Goal: Feedback & Contribution: Submit feedback/report problem

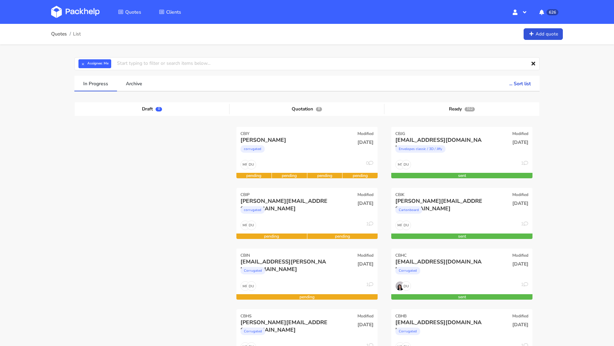
click at [85, 7] on img at bounding box center [75, 12] width 48 height 12
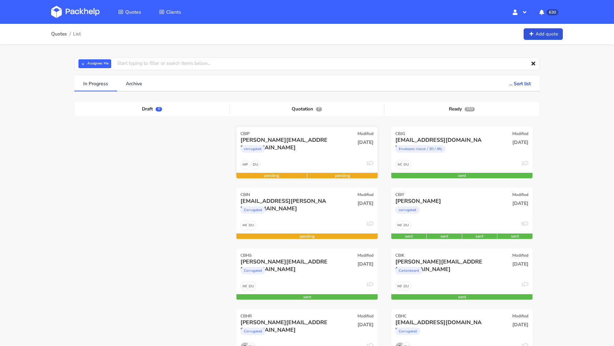
click at [279, 151] on div "corrugated" at bounding box center [285, 151] width 90 height 14
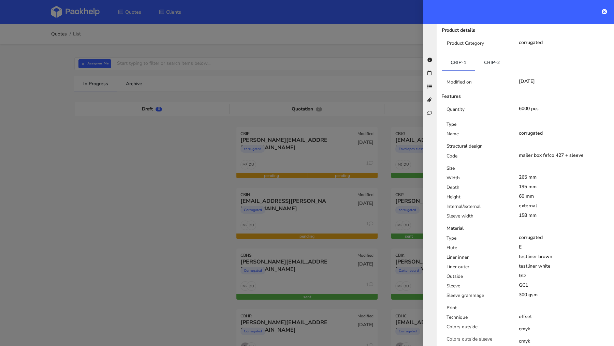
scroll to position [163, 0]
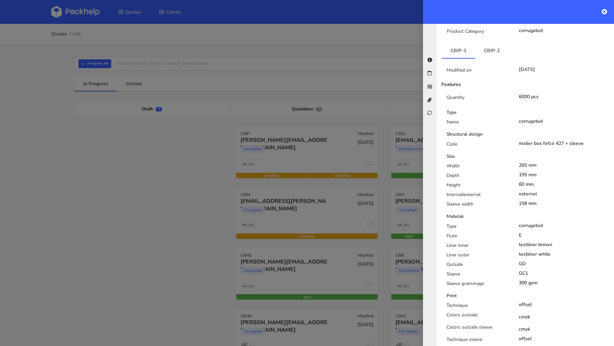
click at [115, 181] on div at bounding box center [307, 173] width 614 height 346
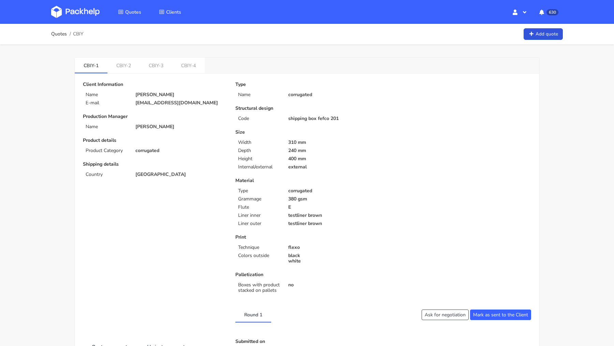
click at [77, 34] on span "CBIY" at bounding box center [78, 33] width 10 height 5
click at [151, 101] on p "[EMAIL_ADDRESS][DOMAIN_NAME]" at bounding box center [180, 102] width 90 height 5
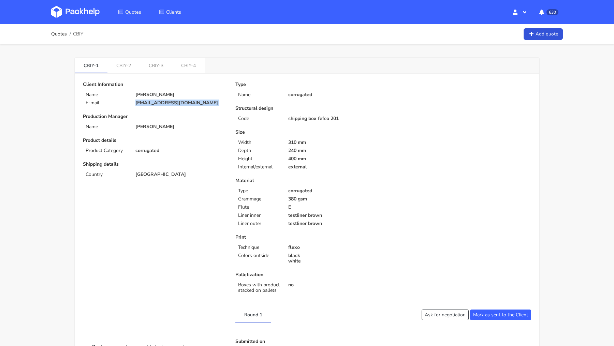
copy div "[EMAIL_ADDRESS][DOMAIN_NAME]"
click at [77, 33] on span "CBIY" at bounding box center [78, 33] width 10 height 5
copy span "CBIY"
click at [290, 99] on div "Type Name corrugated Structural design Code shipping box fefco 201 Size Width 3…" at bounding box center [306, 189] width 152 height 214
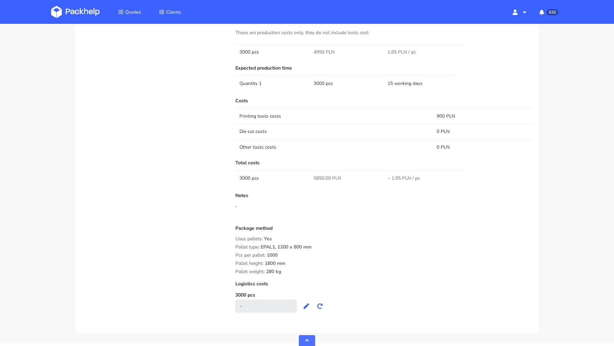
scroll to position [400, 0]
click at [321, 176] on span "5850.00 PLN" at bounding box center [327, 176] width 28 height 7
copy span "5850.00"
click at [330, 206] on div "-" at bounding box center [383, 204] width 296 height 7
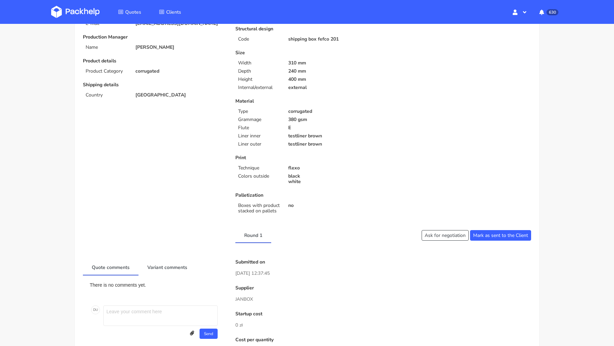
scroll to position [0, 0]
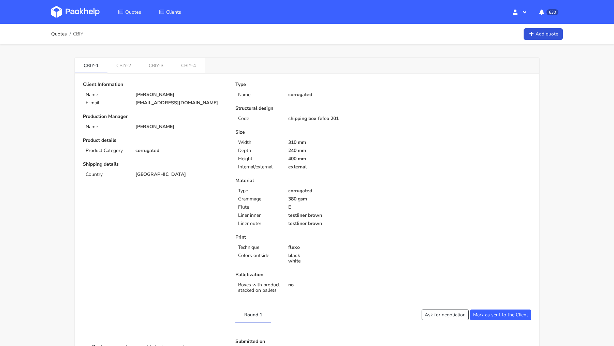
click at [147, 105] on div "Client Information Name [PERSON_NAME] E-mail [EMAIL_ADDRESS][DOMAIN_NAME] Produ…" at bounding box center [154, 192] width 152 height 220
click at [146, 102] on p "[EMAIL_ADDRESS][DOMAIN_NAME]" at bounding box center [180, 102] width 90 height 5
copy div "[EMAIL_ADDRESS][DOMAIN_NAME]"
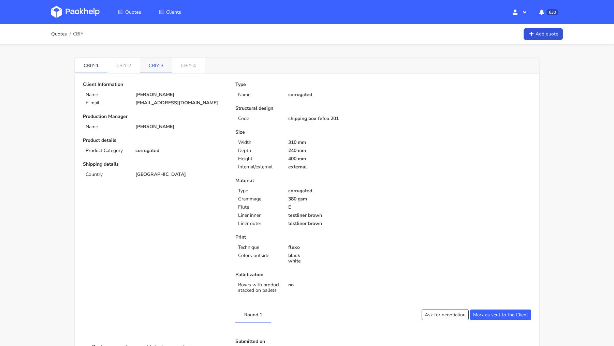
click at [151, 60] on link "CBIY-3" at bounding box center [156, 65] width 32 height 15
click at [89, 62] on link "CBIY-1" at bounding box center [91, 65] width 33 height 15
click at [124, 66] on link "CBIY-2" at bounding box center [123, 65] width 33 height 15
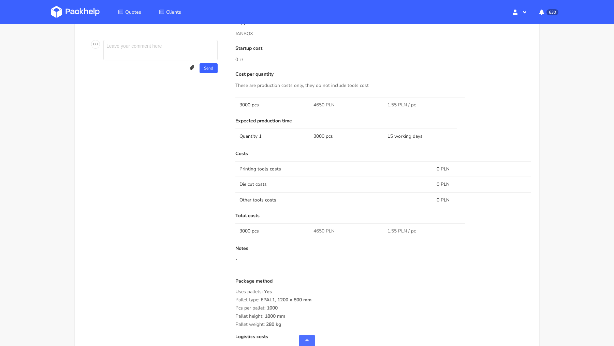
scroll to position [363, 0]
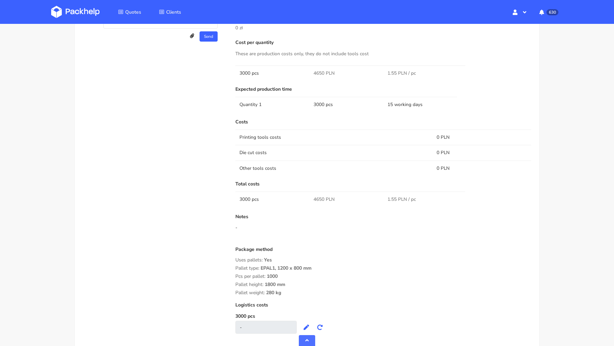
click at [317, 196] on span "4650 PLN" at bounding box center [323, 199] width 21 height 7
copy span "4650"
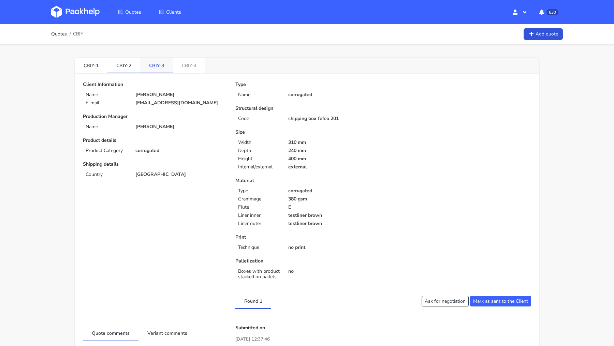
click at [155, 65] on link "CBIY-3" at bounding box center [156, 65] width 33 height 15
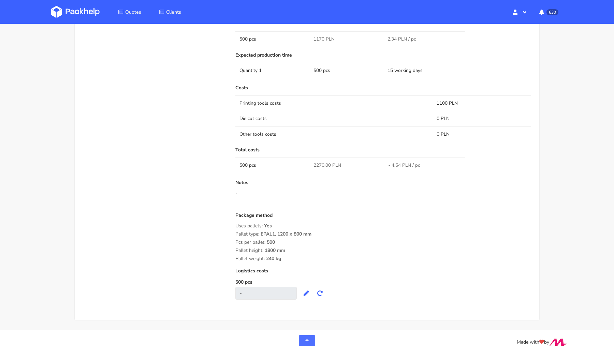
scroll to position [406, 0]
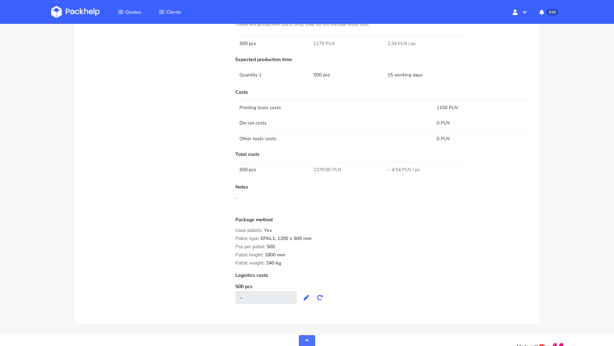
click at [317, 167] on span "2270.00 PLN" at bounding box center [327, 169] width 28 height 7
copy span "2270.00"
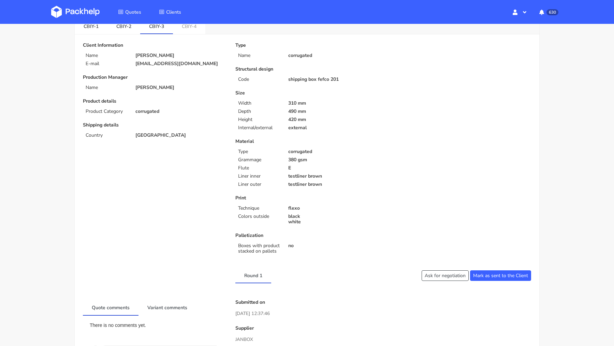
scroll to position [0, 0]
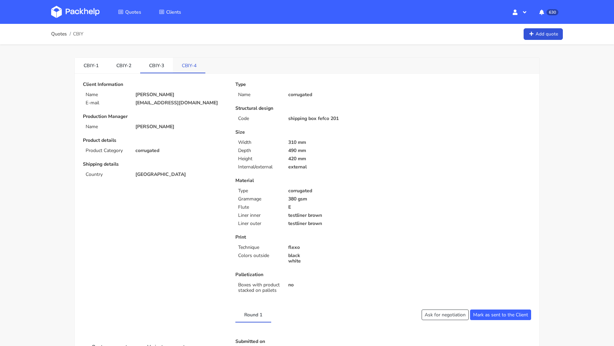
click at [181, 62] on link "CBIY-4" at bounding box center [189, 65] width 32 height 15
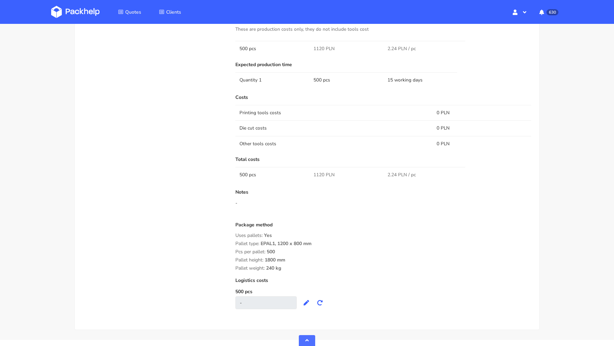
scroll to position [404, 0]
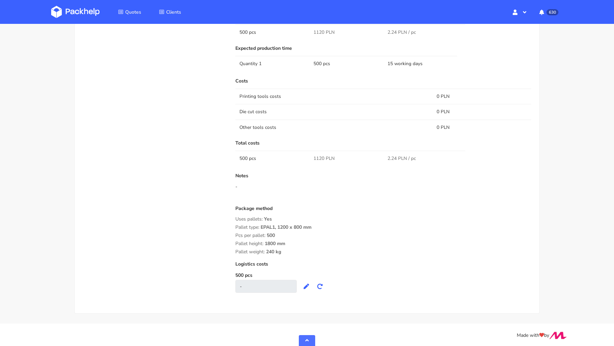
click at [321, 157] on span "1120 PLN" at bounding box center [323, 158] width 21 height 7
copy span "1120"
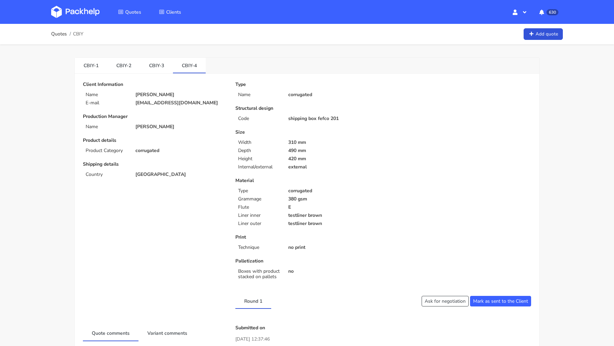
click at [76, 12] on img at bounding box center [75, 12] width 48 height 12
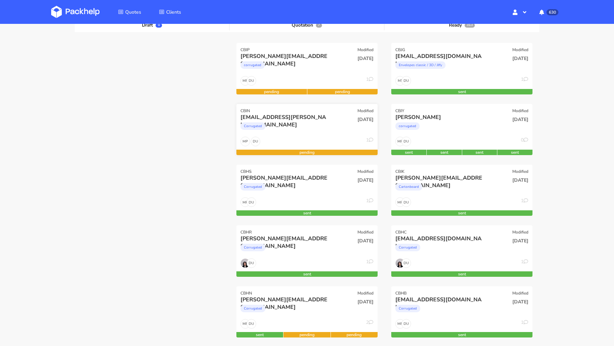
scroll to position [84, 0]
click at [76, 11] on img at bounding box center [75, 12] width 48 height 12
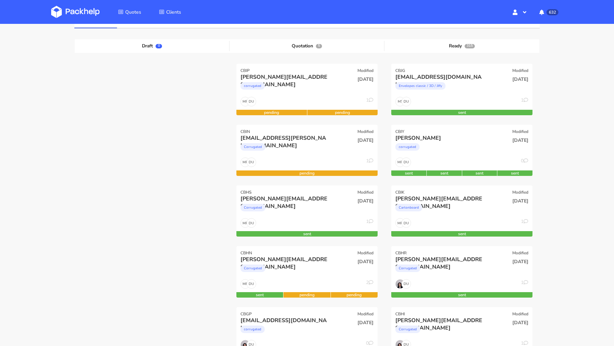
scroll to position [50, 0]
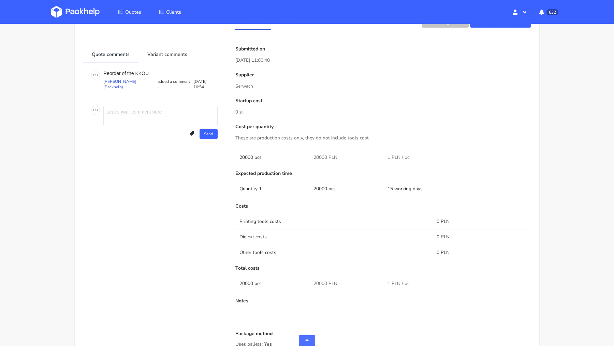
scroll to position [359, 0]
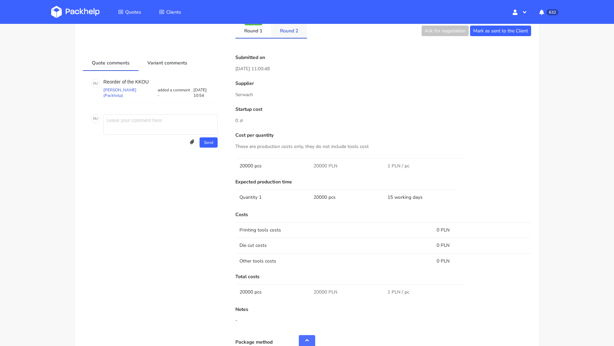
click at [292, 27] on link "Round 2" at bounding box center [289, 30] width 36 height 15
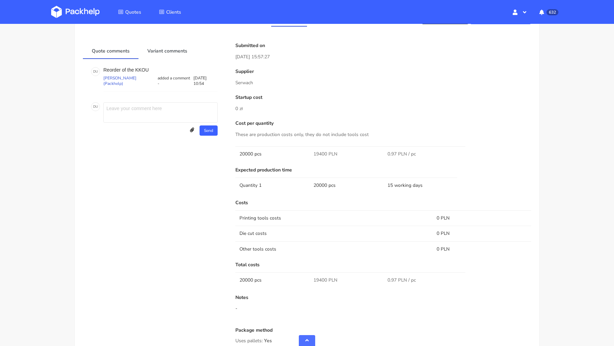
scroll to position [372, 0]
click at [316, 277] on span "19400 PLN" at bounding box center [325, 279] width 24 height 7
copy span "19400"
click at [101, 199] on div "Quote comments Variant comments D U Reorder of the KKOU Dawid Urbanowicz (Packh…" at bounding box center [154, 231] width 152 height 378
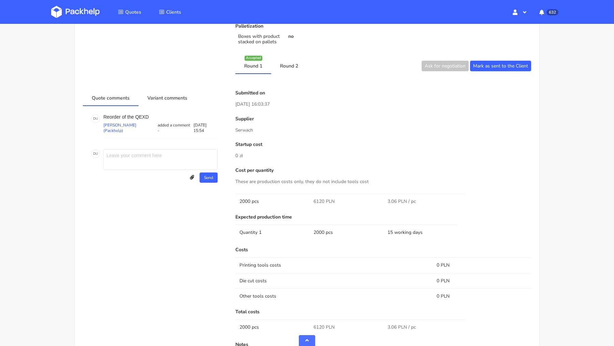
scroll to position [409, 0]
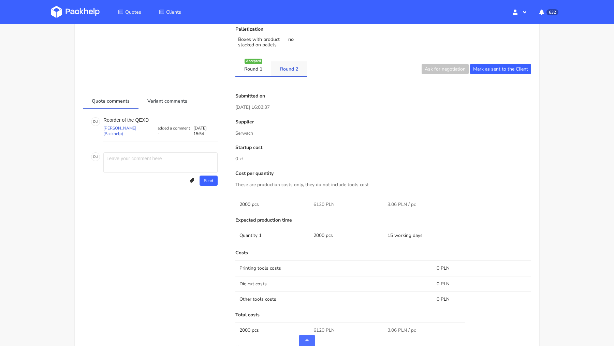
click at [289, 70] on link "Round 2" at bounding box center [289, 68] width 36 height 15
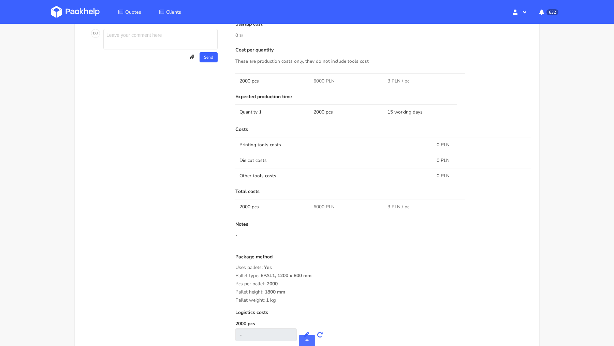
scroll to position [581, 0]
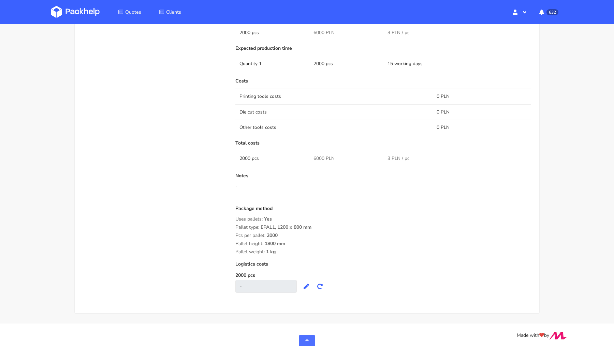
click at [320, 157] on span "6000 PLN" at bounding box center [323, 158] width 21 height 7
copy span "6000"
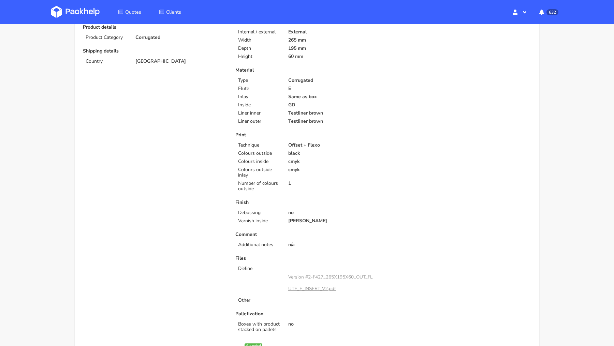
scroll to position [0, 0]
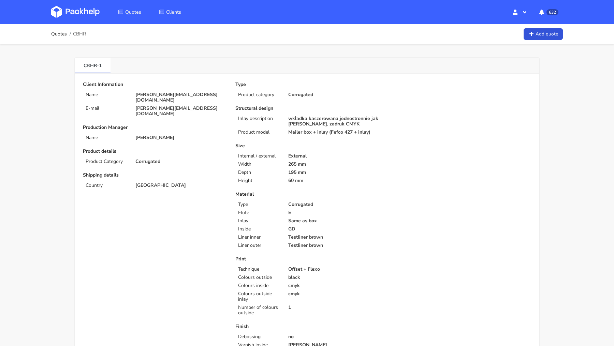
click at [146, 93] on p "[PERSON_NAME][EMAIL_ADDRESS][DOMAIN_NAME]" at bounding box center [180, 97] width 90 height 11
copy div "[PERSON_NAME][EMAIL_ADDRESS][DOMAIN_NAME]"
click at [75, 8] on img at bounding box center [75, 12] width 48 height 12
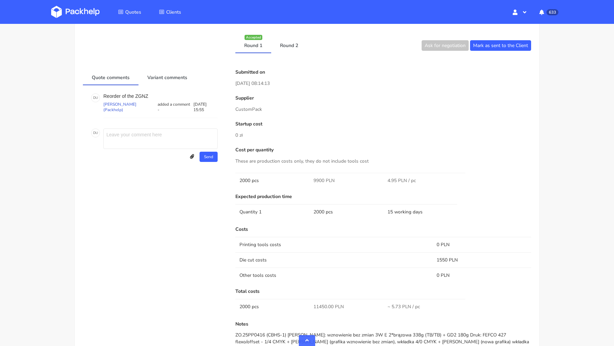
scroll to position [522, 0]
click at [288, 43] on link "Round 2" at bounding box center [289, 44] width 36 height 15
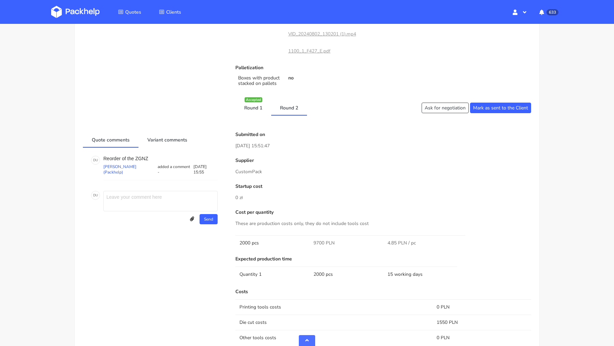
scroll to position [480, 0]
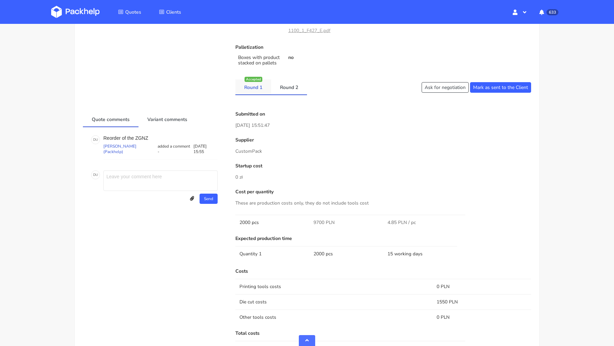
click at [256, 88] on link "Round 1" at bounding box center [253, 86] width 36 height 15
click at [288, 88] on link "Round 2" at bounding box center [289, 86] width 36 height 15
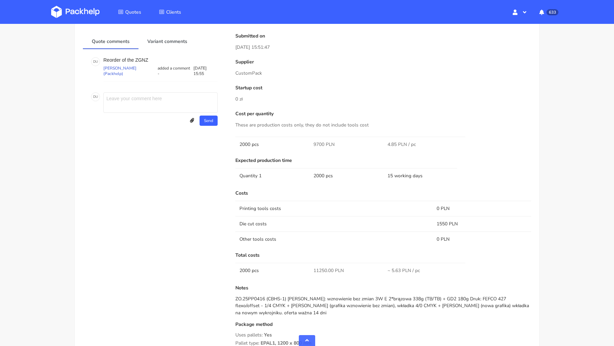
scroll to position [608, 0]
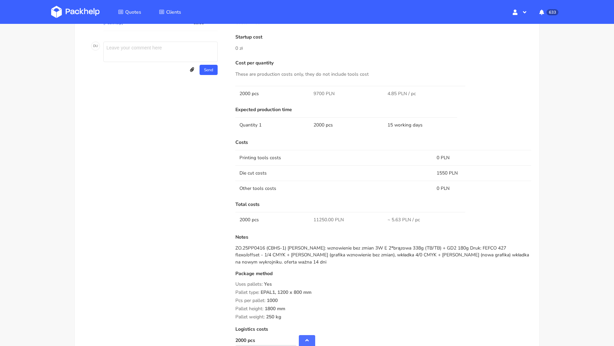
click at [321, 216] on span "11250.00 PLN" at bounding box center [328, 219] width 30 height 7
copy span "11250.00"
click at [151, 199] on div "Quote comments Variant comments D U Reorder of the ZGNZ [PERSON_NAME] (Packhelp…" at bounding box center [154, 174] width 152 height 382
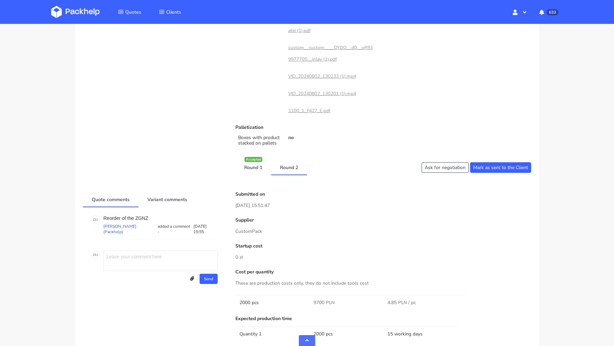
scroll to position [402, 0]
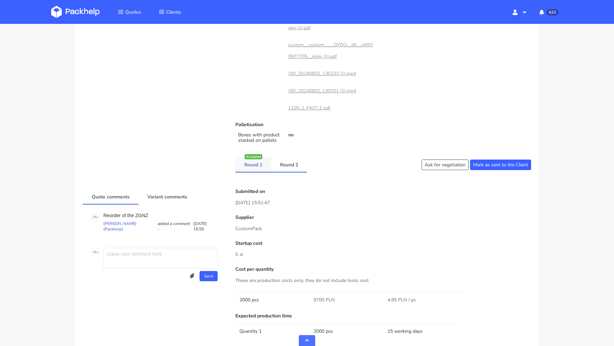
click at [259, 160] on link "Round 1" at bounding box center [253, 164] width 36 height 15
click at [290, 164] on link "Round 2" at bounding box center [289, 164] width 36 height 15
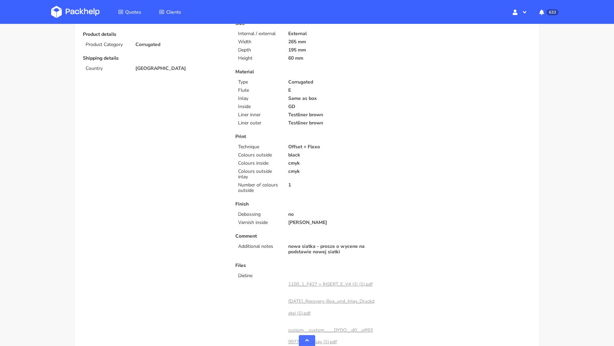
scroll to position [0, 0]
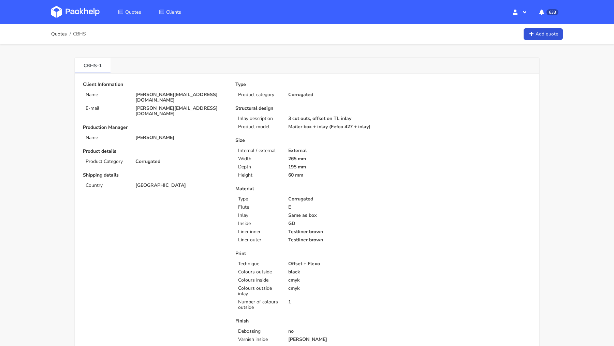
click at [77, 15] on img at bounding box center [75, 12] width 48 height 12
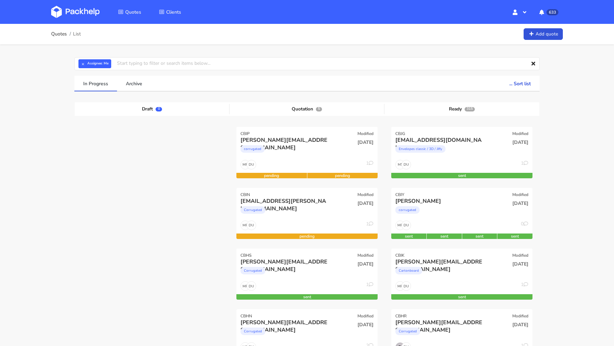
click at [67, 16] on img at bounding box center [75, 12] width 48 height 12
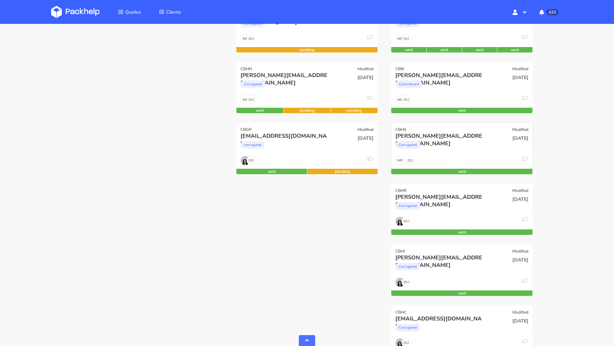
scroll to position [190, 0]
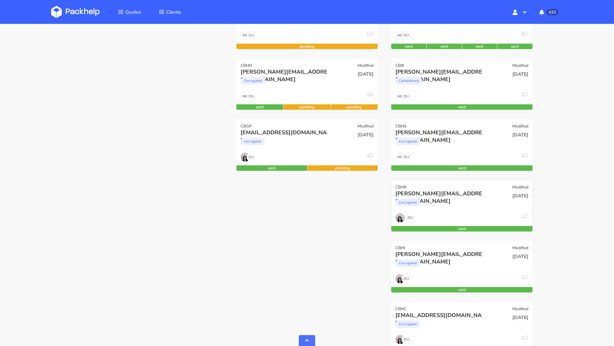
click at [449, 199] on div "Corrugated" at bounding box center [440, 204] width 90 height 14
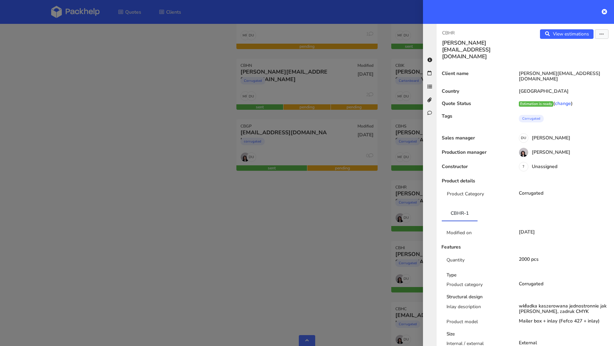
click at [445, 34] on p "CBHR" at bounding box center [481, 32] width 78 height 7
copy p "CBHR"
click at [183, 113] on div at bounding box center [307, 173] width 614 height 346
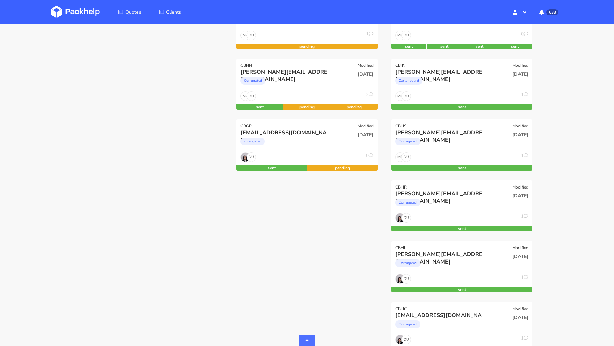
click at [85, 6] on img at bounding box center [75, 12] width 48 height 12
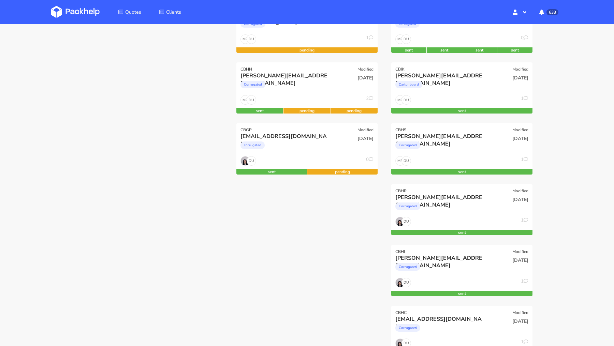
scroll to position [191, 0]
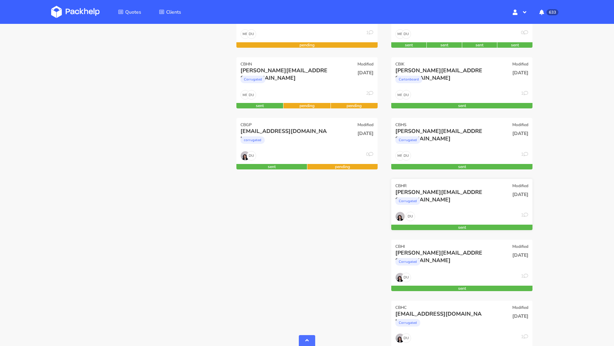
click at [439, 192] on div "simon@organic-future.com" at bounding box center [440, 192] width 90 height 7
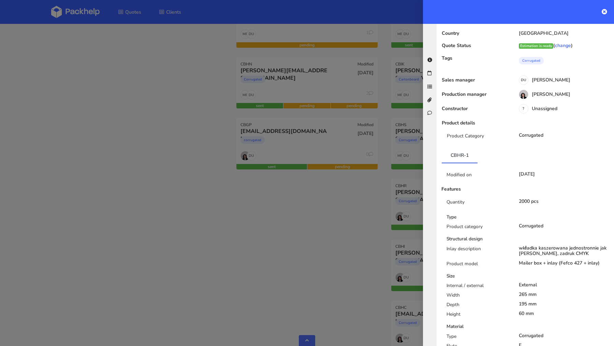
scroll to position [0, 0]
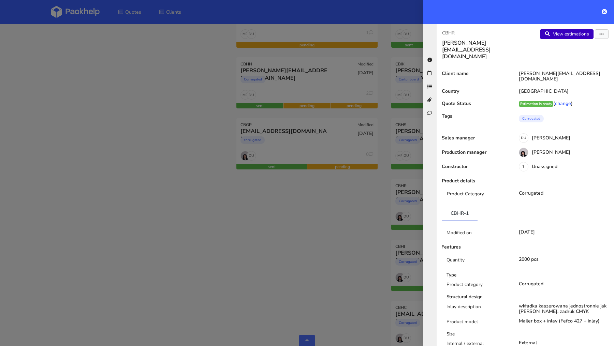
click at [557, 34] on link "View estimations" at bounding box center [567, 34] width 54 height 10
click at [385, 201] on div at bounding box center [307, 173] width 614 height 346
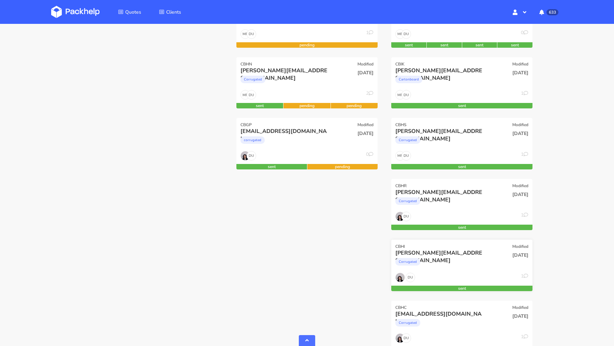
click at [437, 257] on div "Corrugated" at bounding box center [440, 264] width 90 height 14
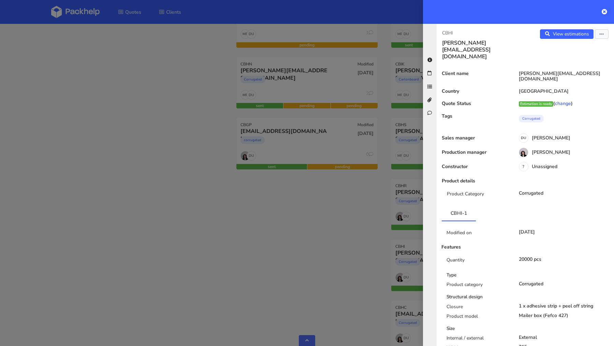
click at [574, 28] on div "CBHI simon@organic-future.com View estimations View quote Edit quote Reject quo…" at bounding box center [524, 185] width 177 height 322
click at [571, 37] on link "View estimations" at bounding box center [567, 34] width 54 height 10
click at [284, 206] on div at bounding box center [307, 173] width 614 height 346
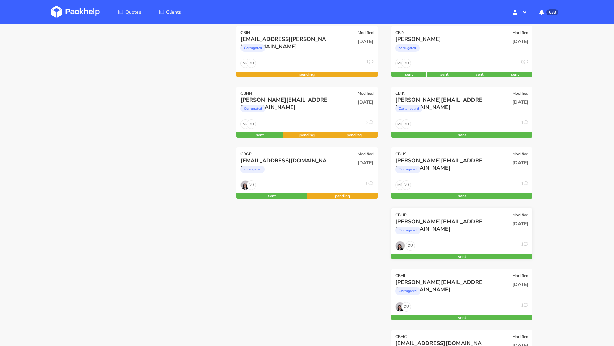
scroll to position [156, 0]
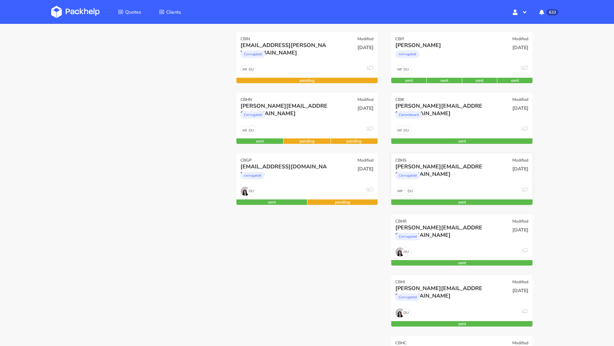
click at [457, 175] on div "Corrugated" at bounding box center [440, 177] width 90 height 14
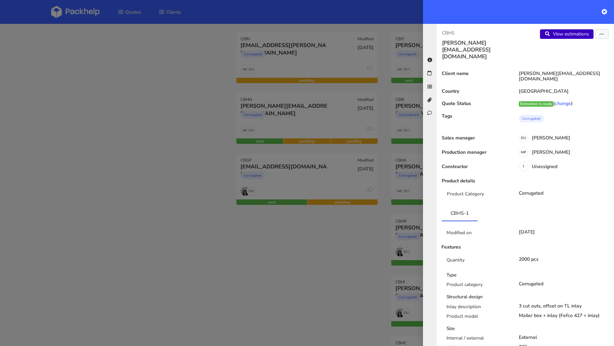
click at [557, 34] on link "View estimations" at bounding box center [567, 34] width 54 height 10
click at [289, 229] on div at bounding box center [307, 173] width 614 height 346
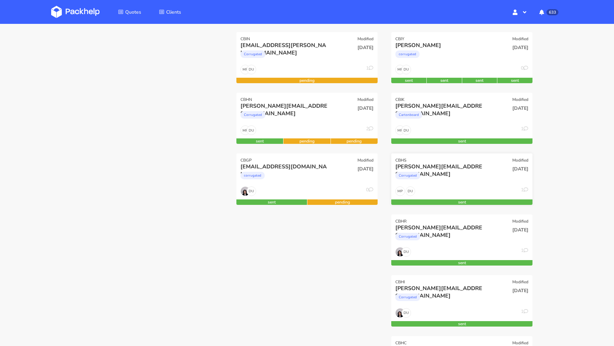
click at [431, 160] on div "CBHS Modified" at bounding box center [461, 158] width 141 height 10
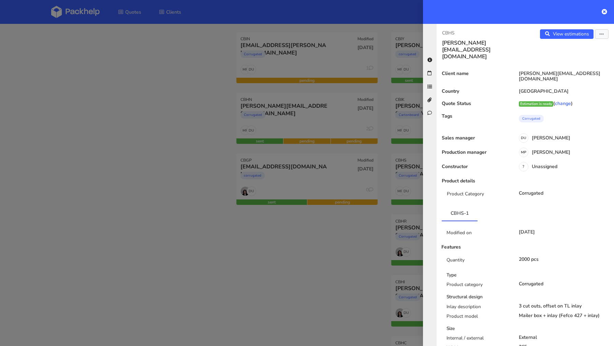
click at [486, 44] on h3 "[PERSON_NAME][EMAIL_ADDRESS][DOMAIN_NAME]" at bounding box center [481, 50] width 78 height 20
copy h3 "future"
click at [315, 273] on div at bounding box center [307, 173] width 614 height 346
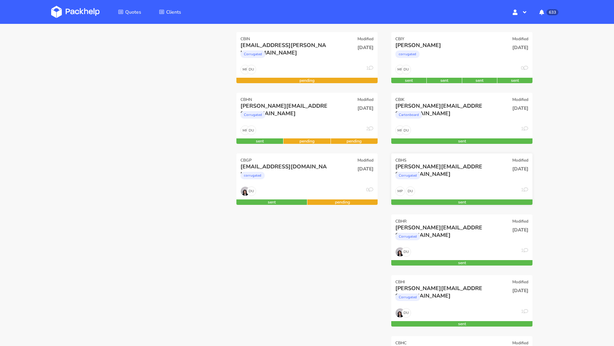
click at [435, 168] on div "[PERSON_NAME][EMAIL_ADDRESS][DOMAIN_NAME]" at bounding box center [440, 166] width 90 height 7
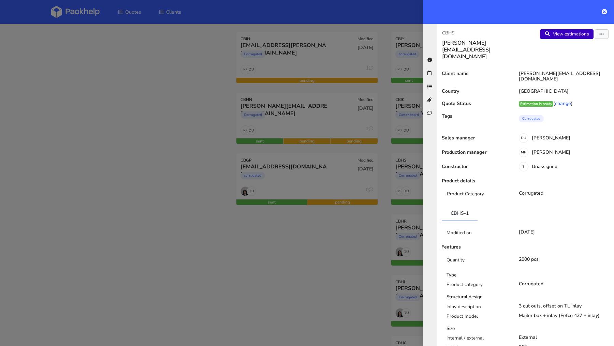
click at [573, 34] on link "View estimations" at bounding box center [567, 34] width 54 height 10
click at [496, 45] on h3 "[PERSON_NAME][EMAIL_ADDRESS][DOMAIN_NAME]" at bounding box center [481, 50] width 78 height 20
copy div "simon@organic-future.com View estimations"
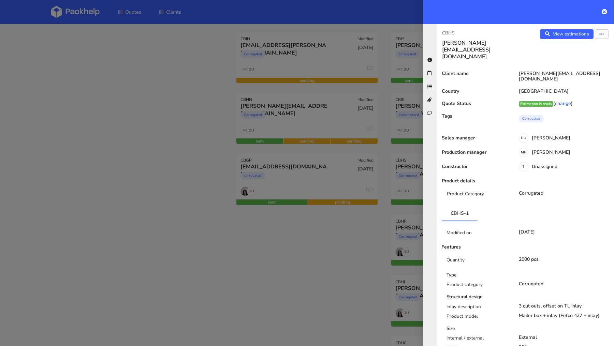
click at [449, 34] on p "CBHS" at bounding box center [481, 32] width 78 height 7
copy p "CBHS"
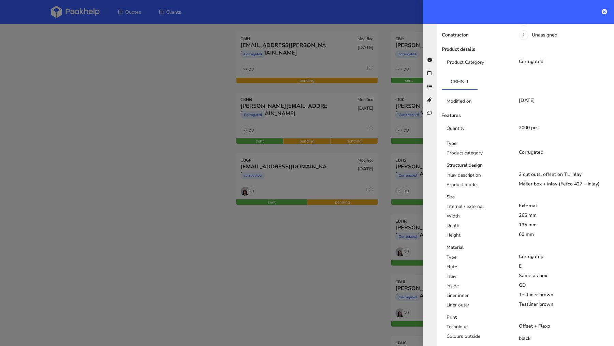
scroll to position [0, 0]
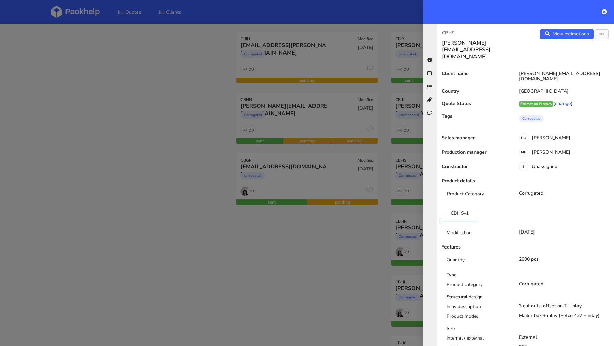
click at [207, 264] on div at bounding box center [307, 173] width 614 height 346
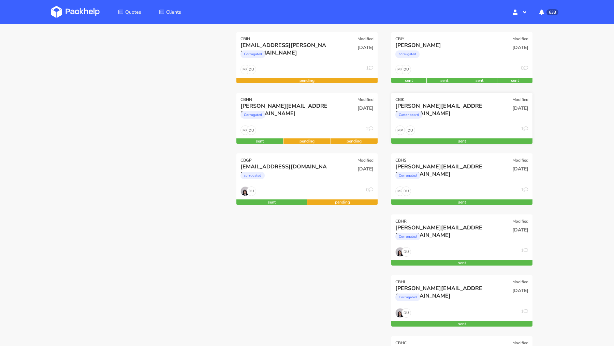
click at [440, 112] on div "Cartonboard" at bounding box center [440, 117] width 90 height 14
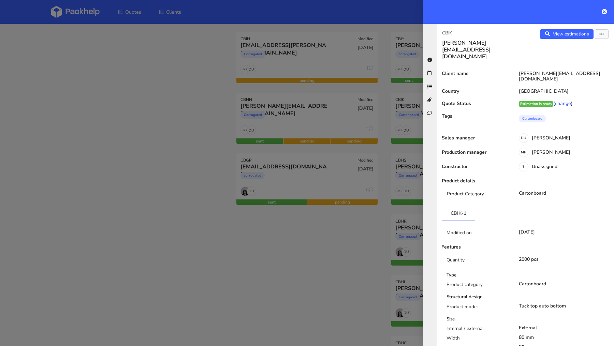
click at [368, 245] on div at bounding box center [307, 173] width 614 height 346
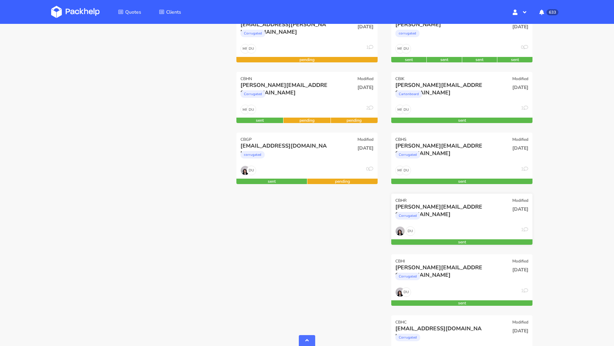
scroll to position [179, 0]
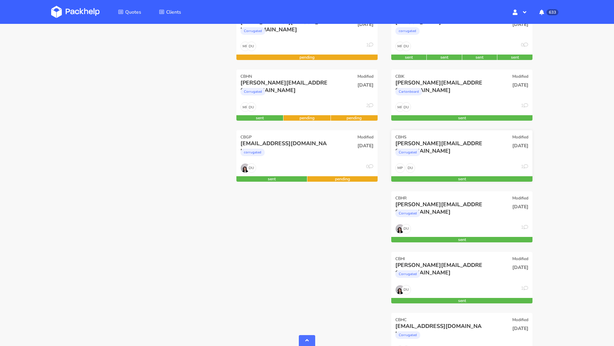
click at [448, 145] on div "[PERSON_NAME][EMAIL_ADDRESS][DOMAIN_NAME]" at bounding box center [440, 143] width 90 height 7
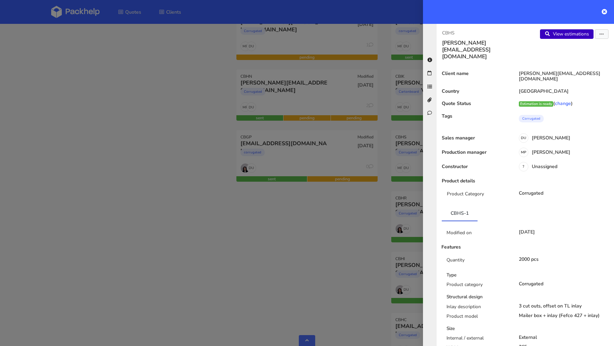
click at [577, 37] on link "View estimations" at bounding box center [567, 34] width 54 height 10
click at [377, 221] on div at bounding box center [307, 173] width 614 height 346
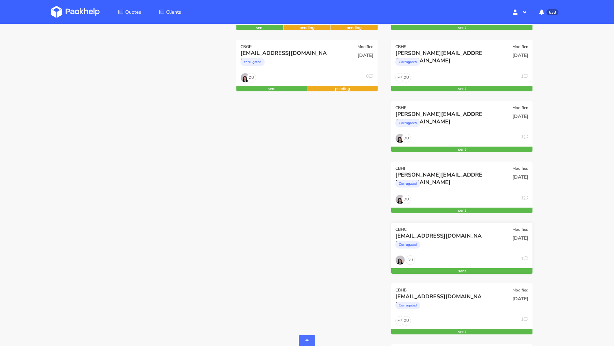
scroll to position [270, 0]
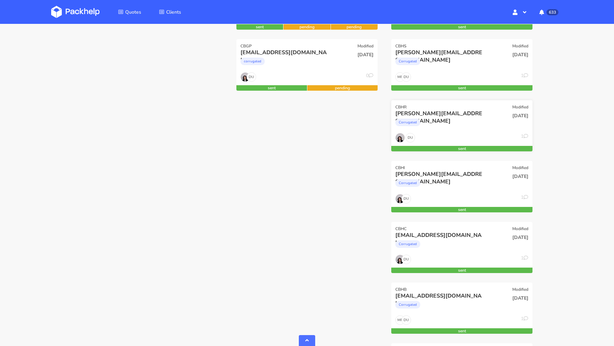
click at [444, 118] on div "Corrugated" at bounding box center [440, 124] width 90 height 14
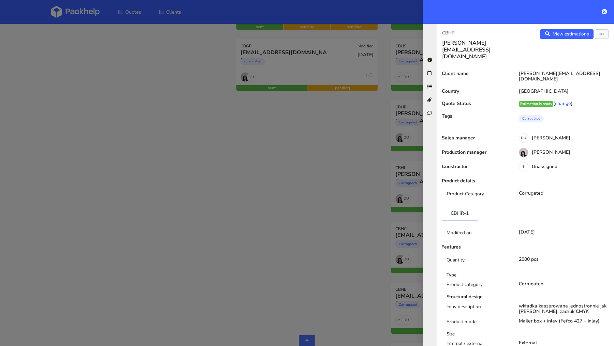
click at [242, 181] on div at bounding box center [307, 173] width 614 height 346
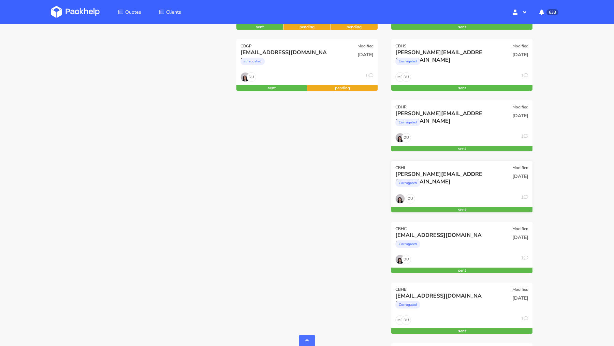
click at [442, 186] on div "Corrugated" at bounding box center [440, 185] width 90 height 14
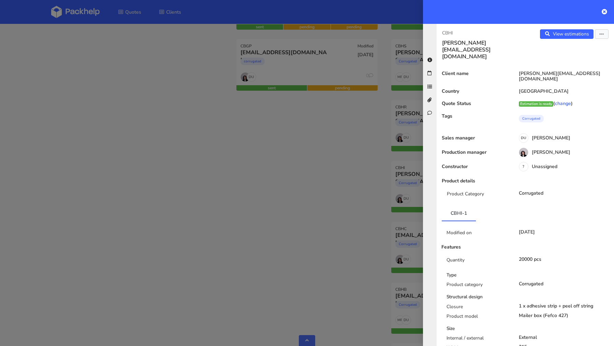
click at [447, 32] on p "CBHI" at bounding box center [481, 32] width 78 height 7
copy p "CBHI"
click at [558, 36] on link "View estimations" at bounding box center [567, 34] width 54 height 10
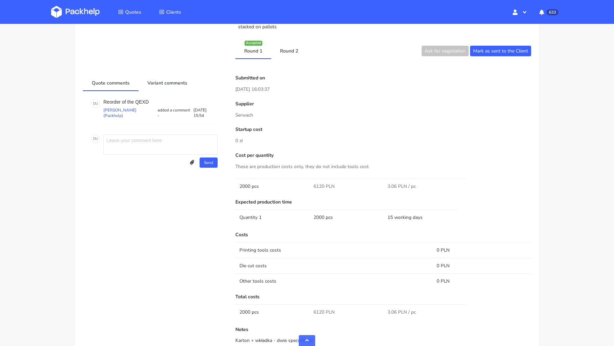
scroll to position [430, 0]
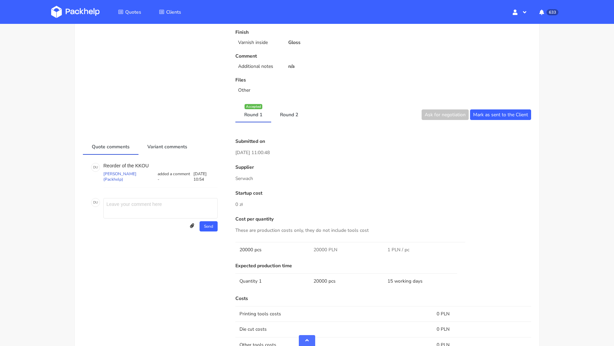
scroll to position [273, 0]
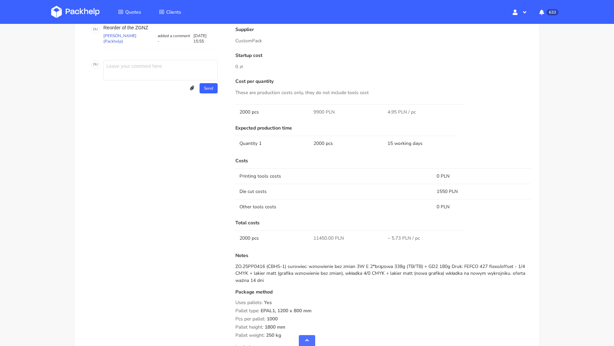
scroll to position [584, 0]
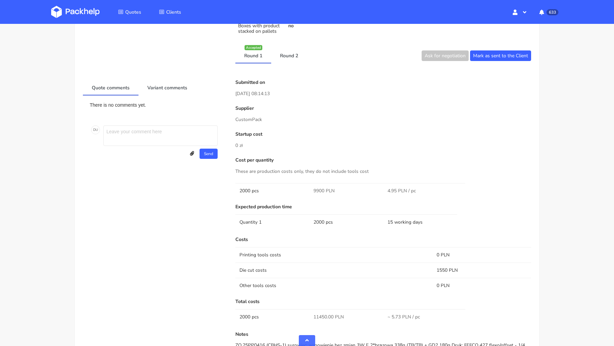
scroll to position [528, 0]
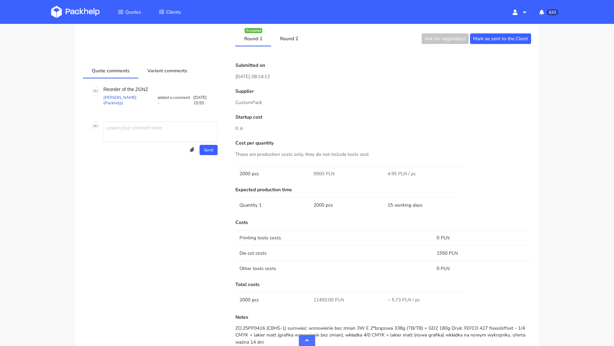
click at [251, 101] on p "CustomPack" at bounding box center [383, 102] width 296 height 7
copy p "CustomPack"
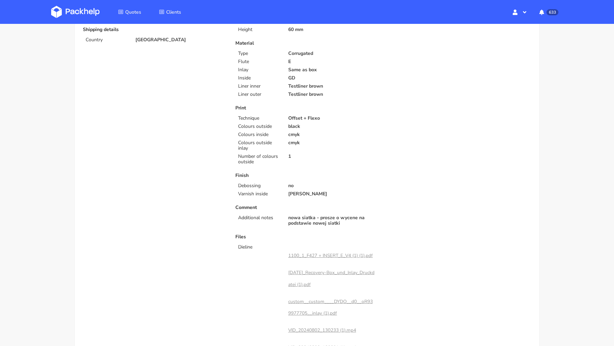
scroll to position [0, 0]
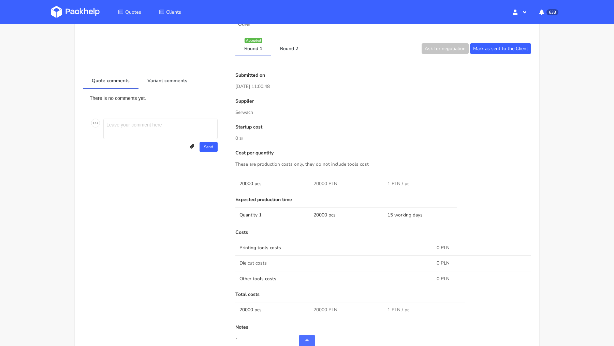
scroll to position [344, 0]
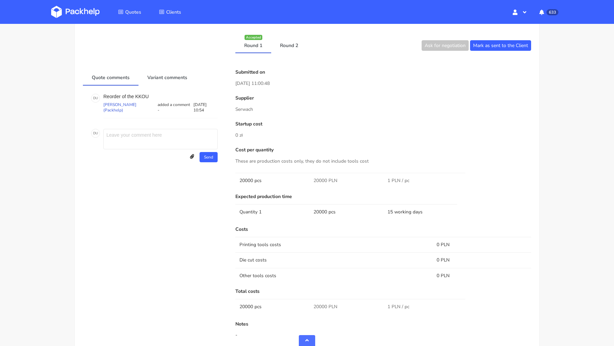
click at [287, 53] on div "Client Information Name [PERSON_NAME][EMAIL_ADDRESS][DOMAIN_NAME] E-mail [EMAIL…" at bounding box center [307, 93] width 448 height 710
click at [283, 45] on link "Round 2" at bounding box center [289, 44] width 36 height 15
click at [260, 45] on link "Round 1" at bounding box center [253, 44] width 36 height 15
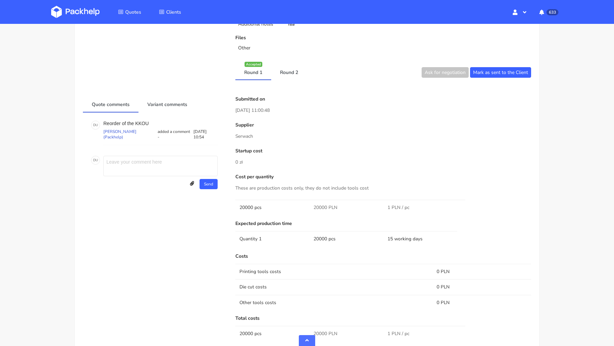
scroll to position [0, 0]
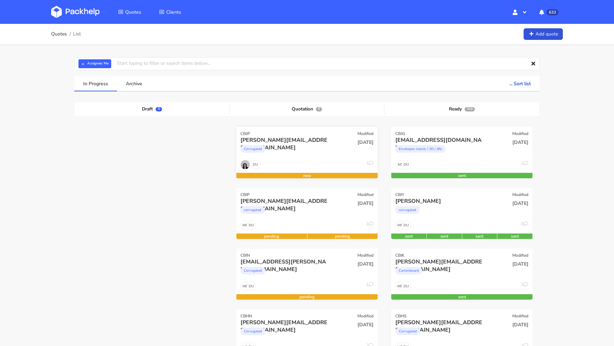
click at [302, 147] on div "Corrugated" at bounding box center [285, 151] width 90 height 14
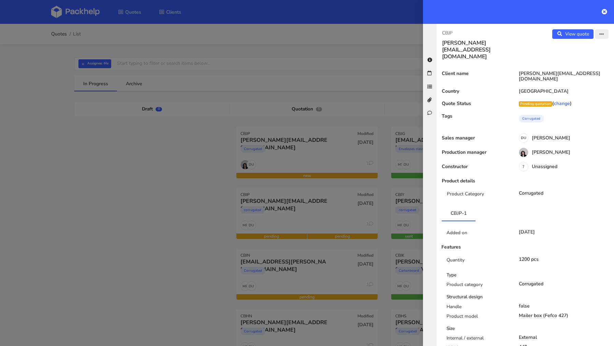
click at [603, 36] on icon "button" at bounding box center [601, 34] width 5 height 5
click at [581, 51] on link "Edit quote" at bounding box center [579, 47] width 60 height 11
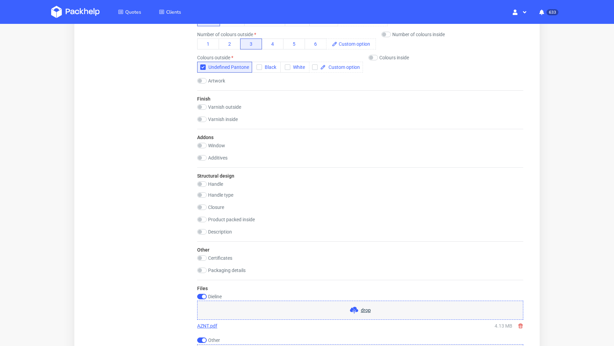
scroll to position [668, 0]
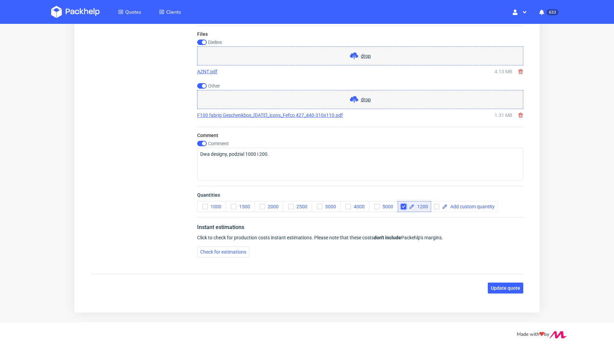
click at [405, 205] on input "checkbox" at bounding box center [403, 206] width 5 height 5
checkbox input "false"
click at [204, 206] on use "button" at bounding box center [204, 207] width 3 height 2
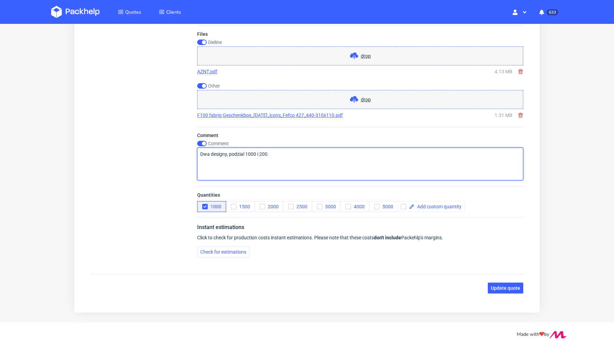
click at [284, 152] on textarea "Dwa designy, podzial 1000 i 200." at bounding box center [360, 164] width 326 height 33
click at [256, 151] on textarea "Dwa designy, podzial 1000 i 200." at bounding box center [360, 164] width 326 height 33
click at [227, 153] on textarea "Dwa designy, podzial 800 i 200." at bounding box center [360, 164] width 326 height 33
click at [338, 149] on textarea "Dwa designy z przeszlych produkcji, podzial 800 i 200." at bounding box center [360, 164] width 326 height 33
type textarea "Dwa designy z przeszlych produkcji, podzial 800 i 200."
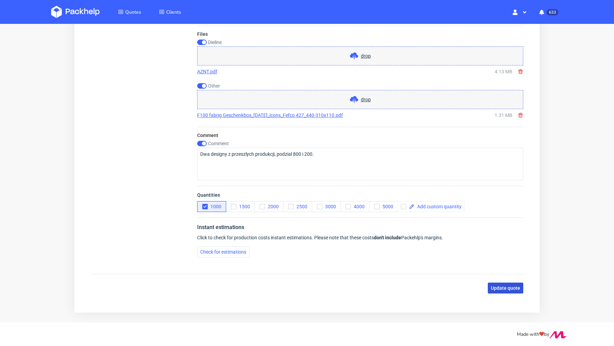
click at [502, 287] on span "Update quote" at bounding box center [505, 288] width 29 height 5
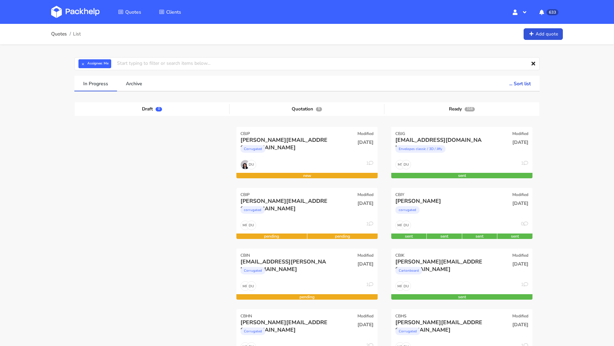
click at [78, 12] on img at bounding box center [75, 12] width 48 height 12
